Goal: Information Seeking & Learning: Learn about a topic

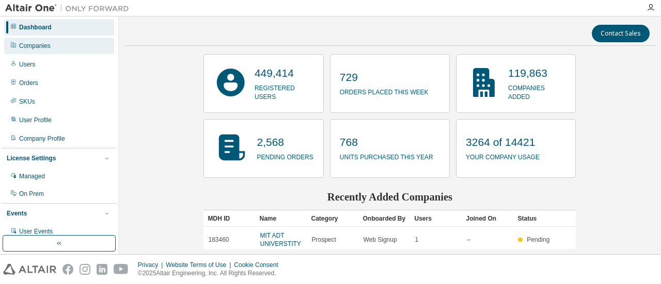
click at [43, 40] on div "Companies" at bounding box center [59, 46] width 110 height 17
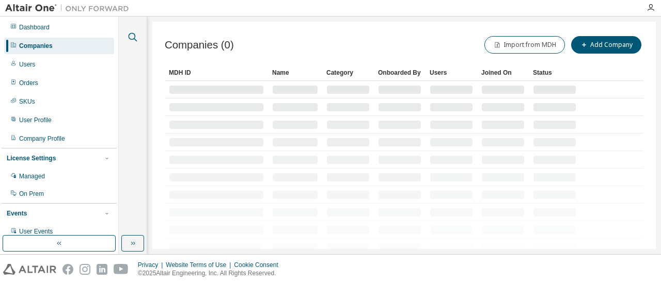
click at [134, 34] on icon "button" at bounding box center [133, 37] width 9 height 9
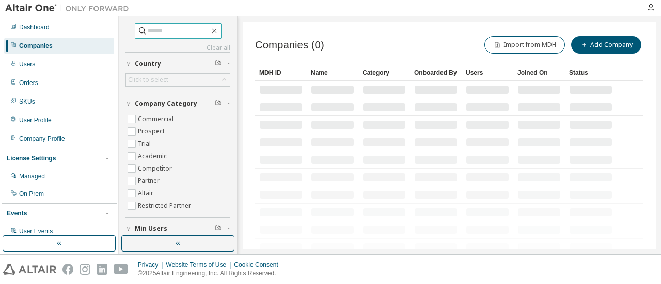
click at [148, 33] on input "text" at bounding box center [179, 31] width 62 height 10
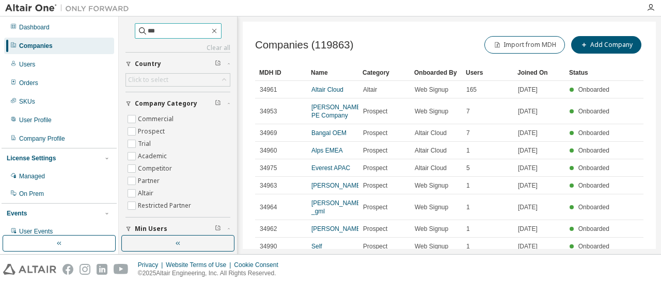
type input "***"
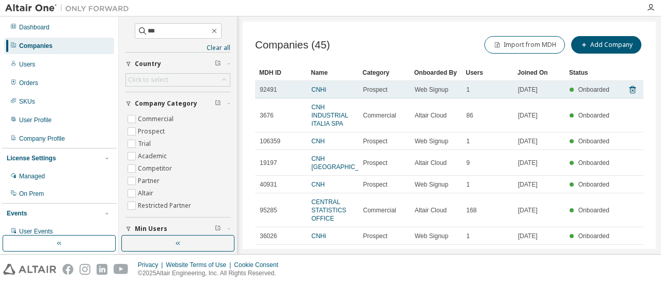
click at [319, 84] on td "CNHi" at bounding box center [333, 90] width 52 height 18
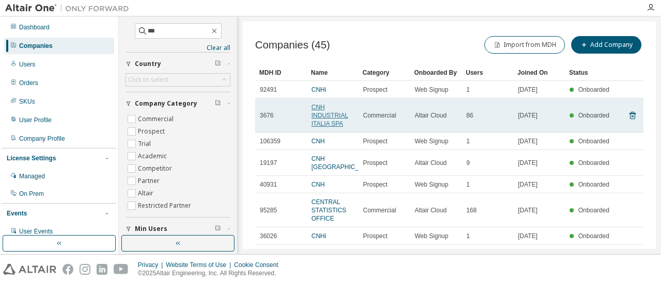
click at [322, 117] on link "CNH INDUSTRIAL ITALIA SPA" at bounding box center [329, 116] width 37 height 24
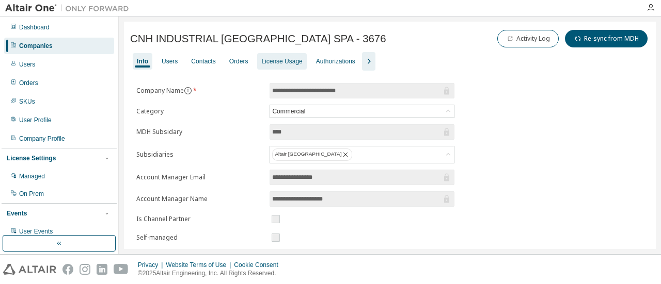
click at [287, 65] on div "License Usage" at bounding box center [281, 61] width 41 height 8
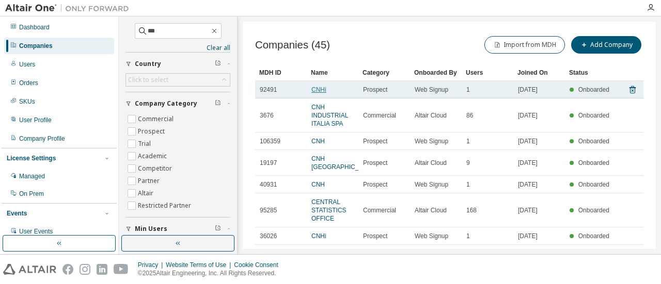
click at [319, 90] on link "CNHi" at bounding box center [318, 89] width 15 height 7
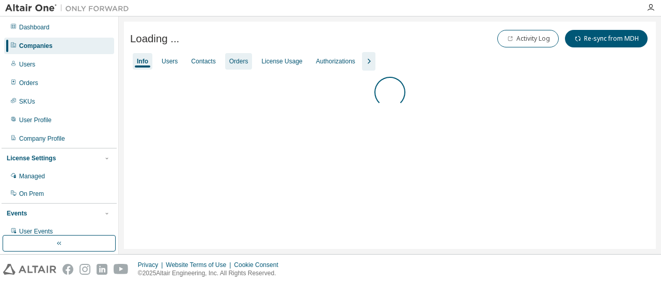
click at [261, 57] on div "License Usage" at bounding box center [281, 61] width 49 height 17
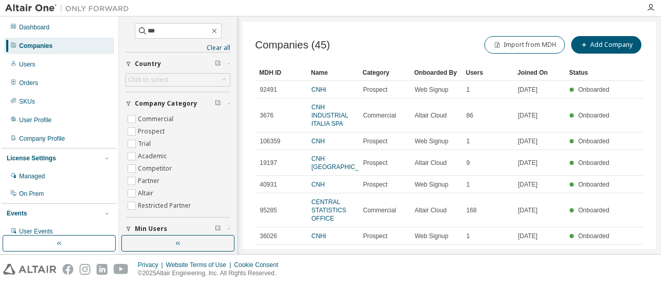
click at [378, 69] on div "Category" at bounding box center [383, 73] width 43 height 17
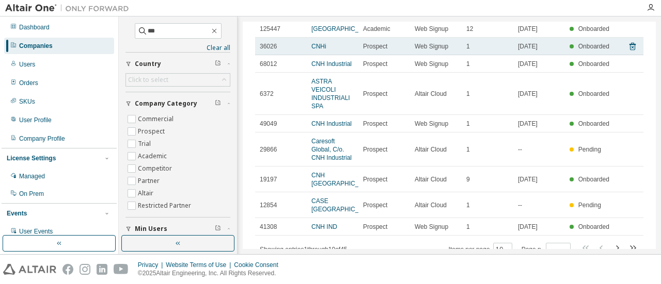
scroll to position [129, 0]
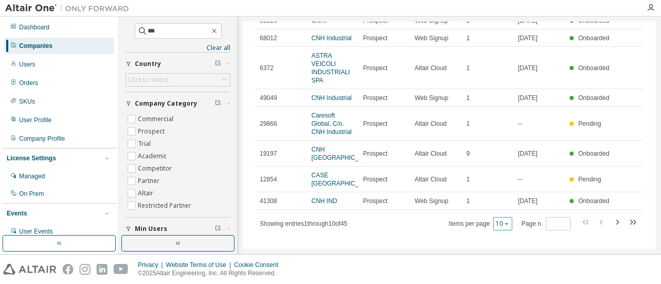
click at [498, 220] on button "10" at bounding box center [503, 224] width 14 height 8
click at [493, 199] on div "100" at bounding box center [499, 201] width 83 height 12
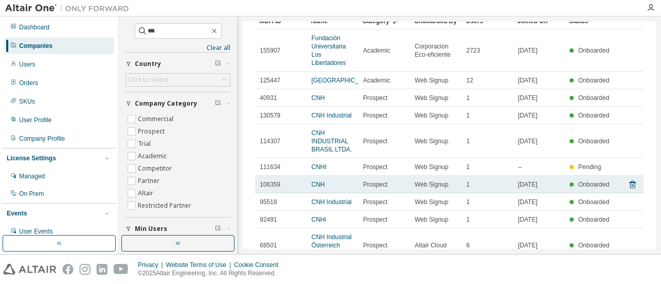
scroll to position [103, 0]
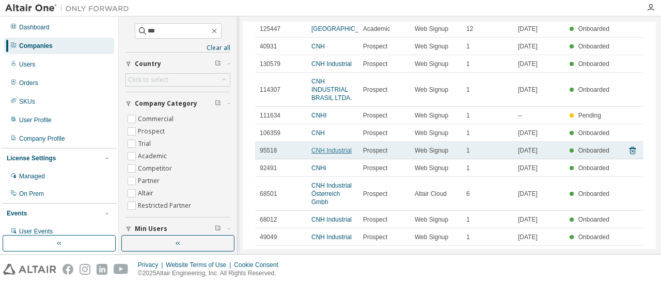
click at [324, 154] on link "CNH Industrial" at bounding box center [331, 150] width 40 height 7
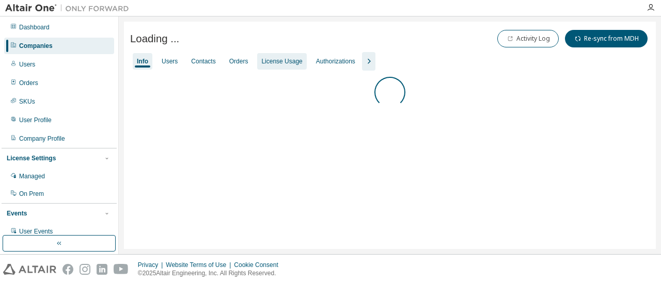
click at [286, 64] on div "License Usage" at bounding box center [281, 61] width 41 height 8
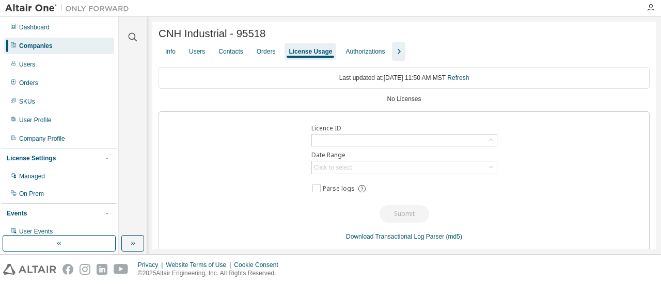
drag, startPoint x: 230, startPoint y: 124, endPoint x: 223, endPoint y: 122, distance: 7.5
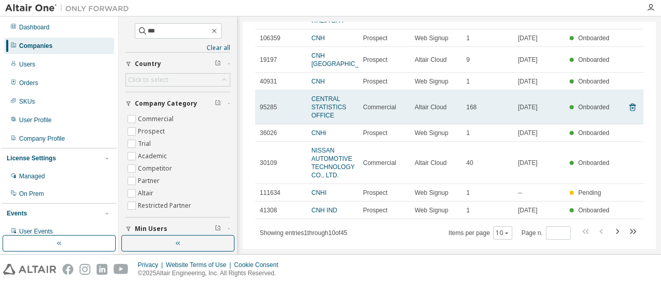
scroll to position [113, 0]
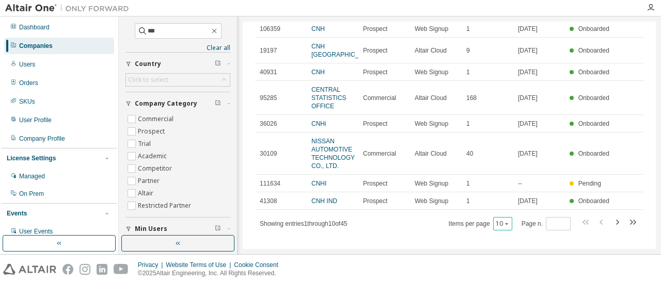
click at [499, 219] on div "10" at bounding box center [502, 223] width 19 height 13
click at [503, 221] on icon "button" at bounding box center [506, 224] width 6 height 6
click at [491, 205] on div "100" at bounding box center [499, 201] width 83 height 12
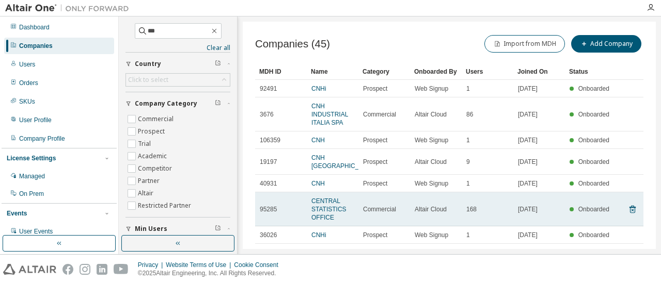
scroll to position [0, 0]
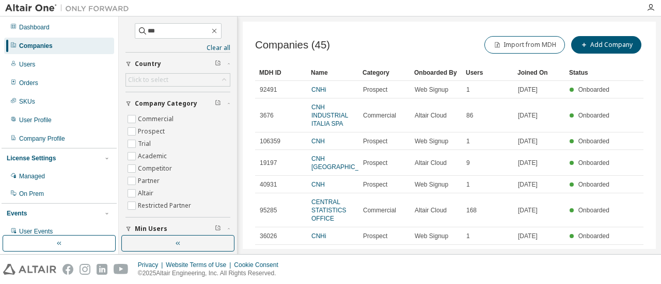
click at [373, 77] on div "Category" at bounding box center [383, 73] width 43 height 17
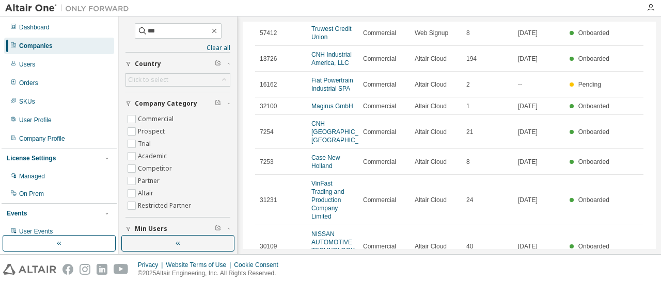
scroll to position [766, 0]
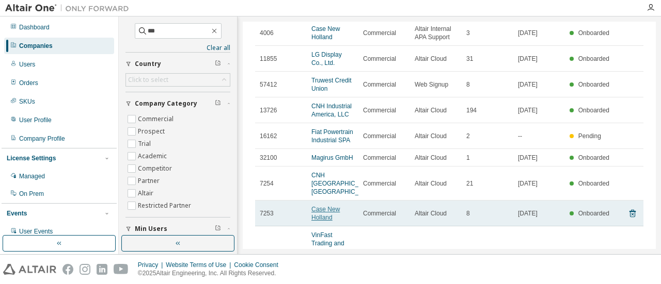
click at [326, 206] on link "Case New Holland" at bounding box center [325, 213] width 28 height 15
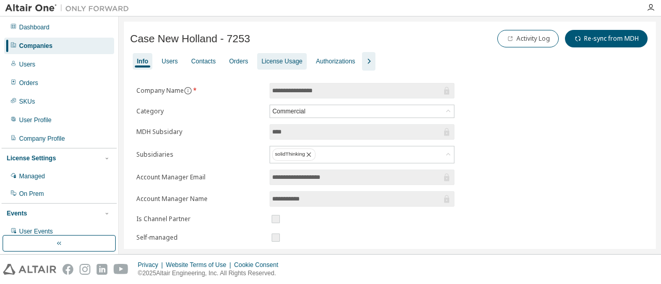
click at [283, 62] on div "License Usage" at bounding box center [281, 61] width 41 height 8
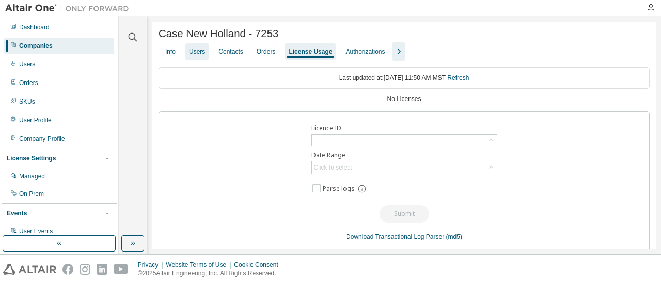
click at [191, 56] on div "Users" at bounding box center [197, 51] width 16 height 8
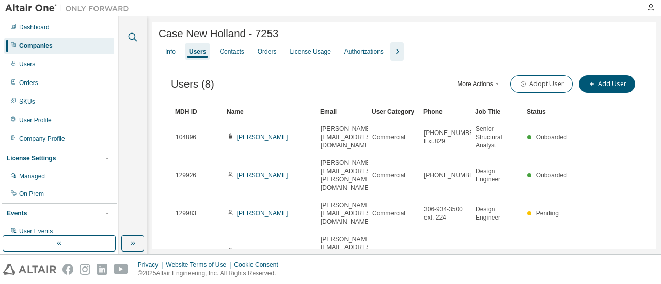
click at [128, 37] on icon "button" at bounding box center [132, 37] width 12 height 12
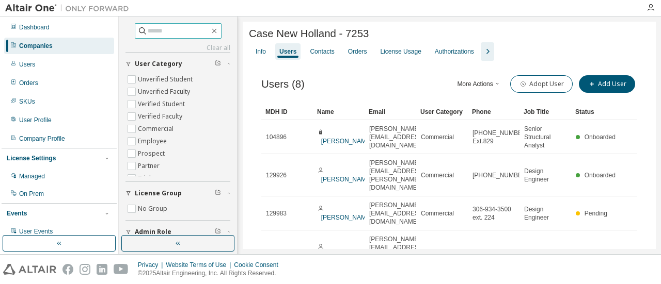
click at [157, 27] on input "text" at bounding box center [179, 31] width 62 height 10
type input "***"
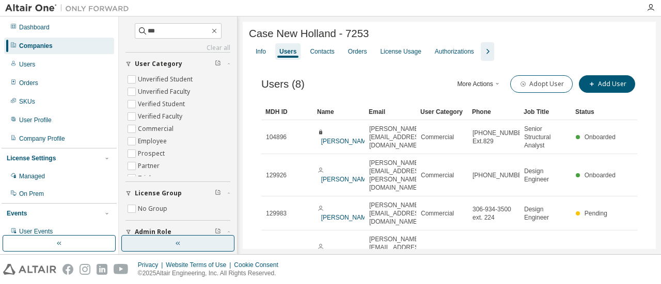
click at [185, 244] on button "button" at bounding box center [177, 243] width 113 height 17
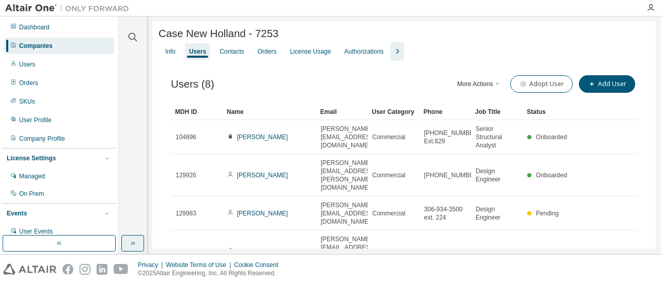
click at [138, 244] on button "button" at bounding box center [132, 243] width 23 height 17
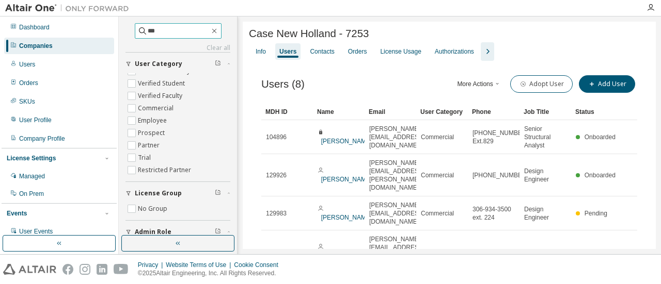
click at [196, 34] on input "***" at bounding box center [179, 31] width 62 height 10
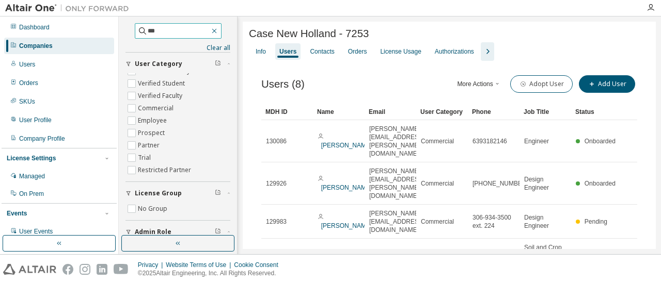
click at [218, 30] on icon "button" at bounding box center [214, 31] width 8 height 8
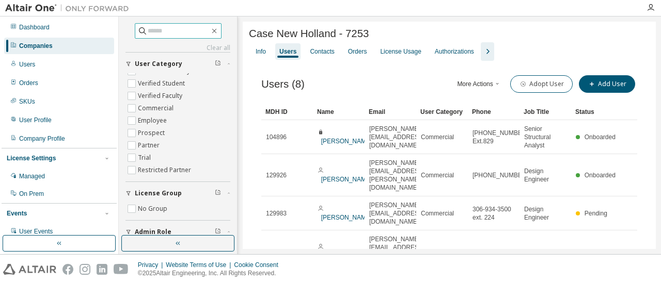
click at [58, 43] on div "Companies" at bounding box center [59, 46] width 110 height 17
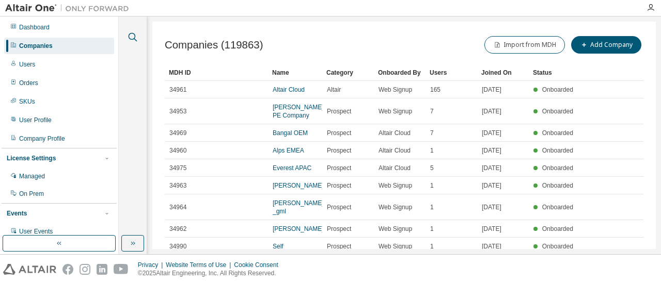
click at [133, 42] on icon "button" at bounding box center [132, 37] width 12 height 12
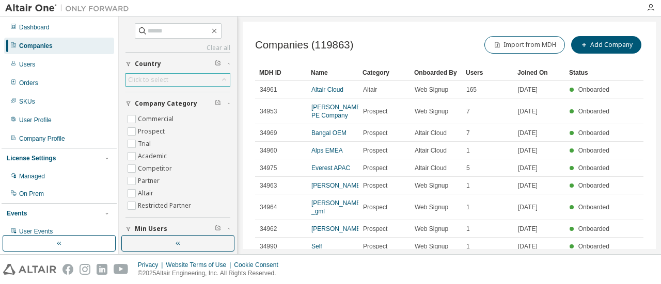
click at [160, 74] on div "Click to select" at bounding box center [178, 80] width 104 height 12
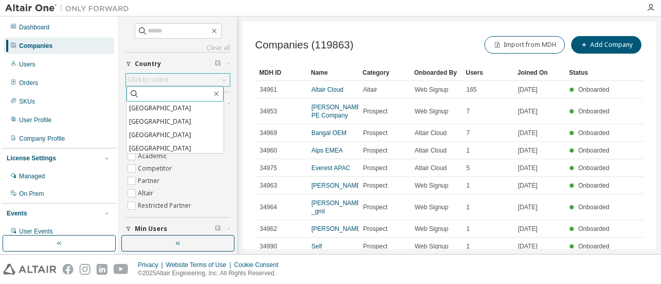
click at [169, 92] on input "text" at bounding box center [175, 94] width 72 height 10
type input "****"
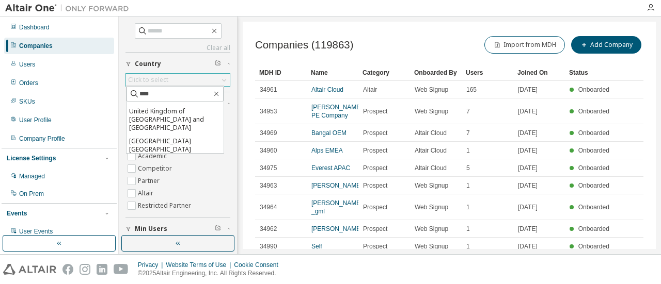
click at [183, 156] on li "United States of America" at bounding box center [174, 162] width 97 height 13
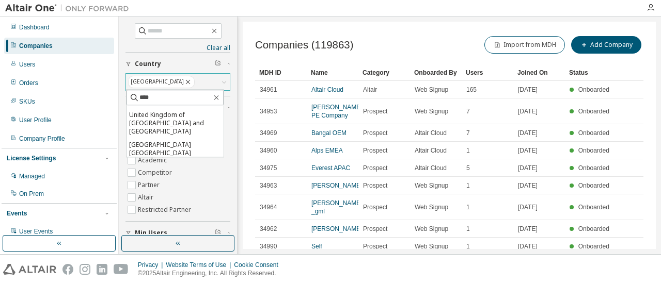
scroll to position [19, 0]
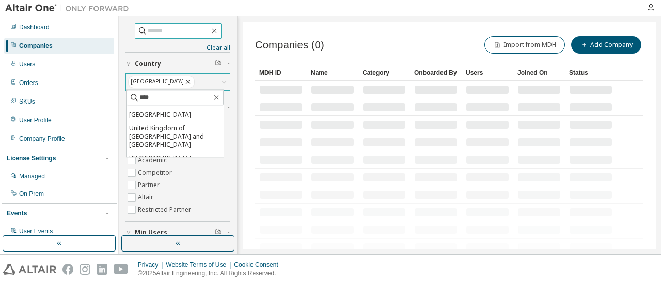
click at [159, 28] on input "text" at bounding box center [179, 31] width 62 height 10
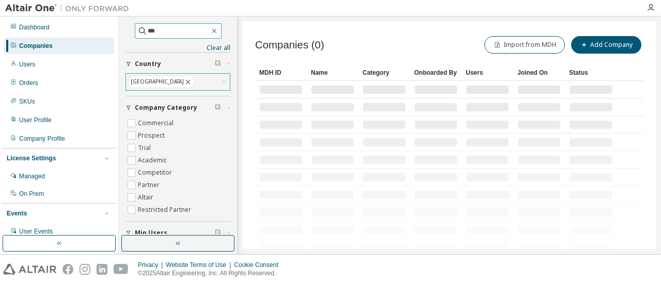
type input "***"
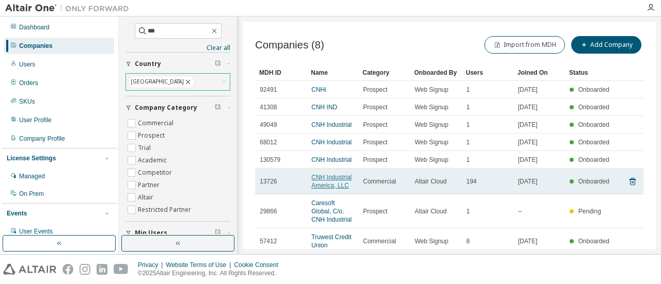
click at [331, 179] on link "CNH Industrial America, LLC" at bounding box center [331, 181] width 40 height 15
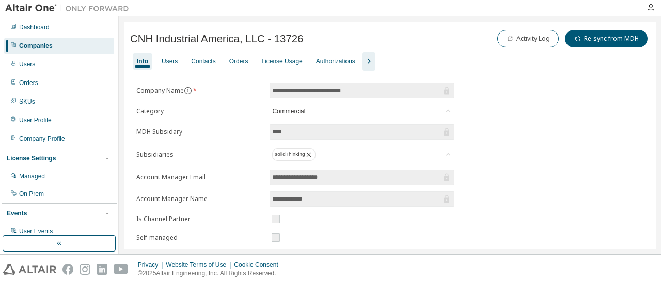
drag, startPoint x: 289, startPoint y: 57, endPoint x: 289, endPoint y: 67, distance: 9.8
click at [289, 57] on div "License Usage" at bounding box center [281, 61] width 41 height 8
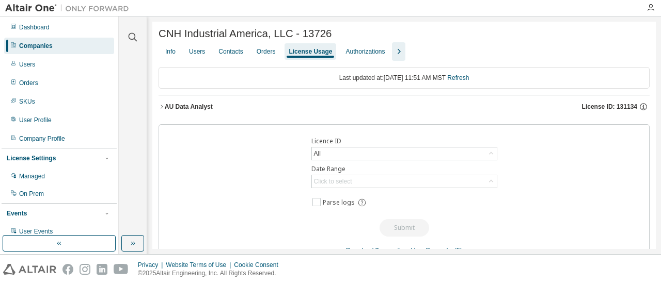
click at [197, 105] on div "AU Data Analyst" at bounding box center [189, 107] width 48 height 8
